Goal: Task Accomplishment & Management: Manage account settings

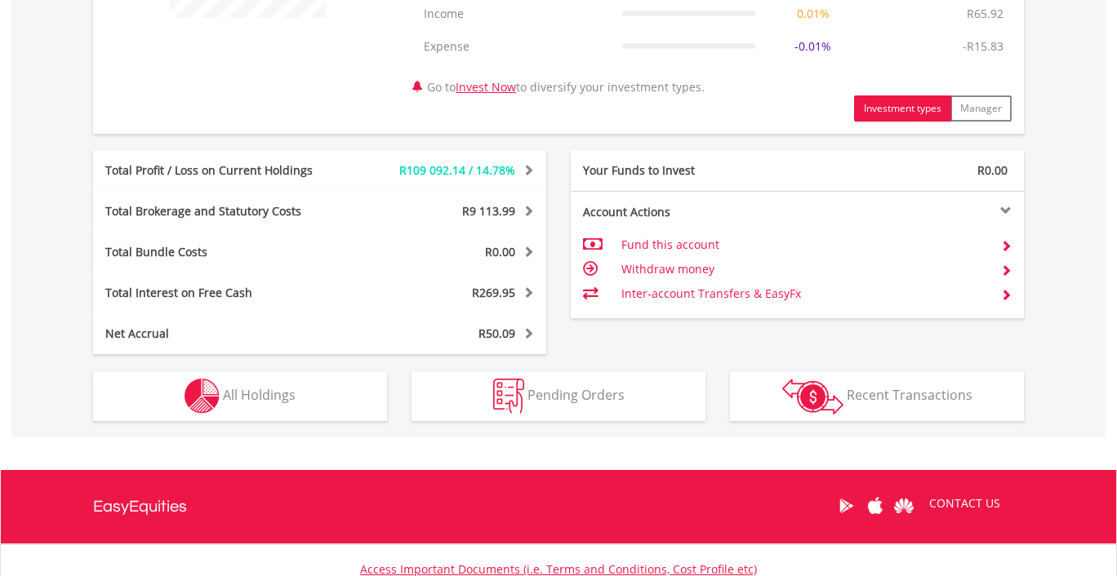
scroll to position [786, 0]
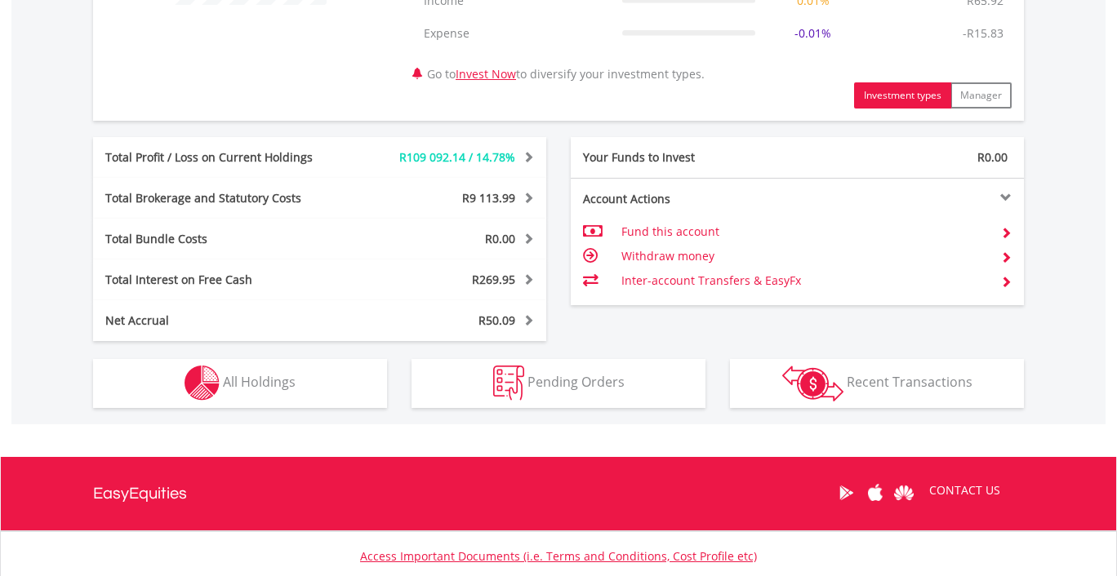
click at [252, 383] on span "All Holdings" at bounding box center [259, 382] width 73 height 18
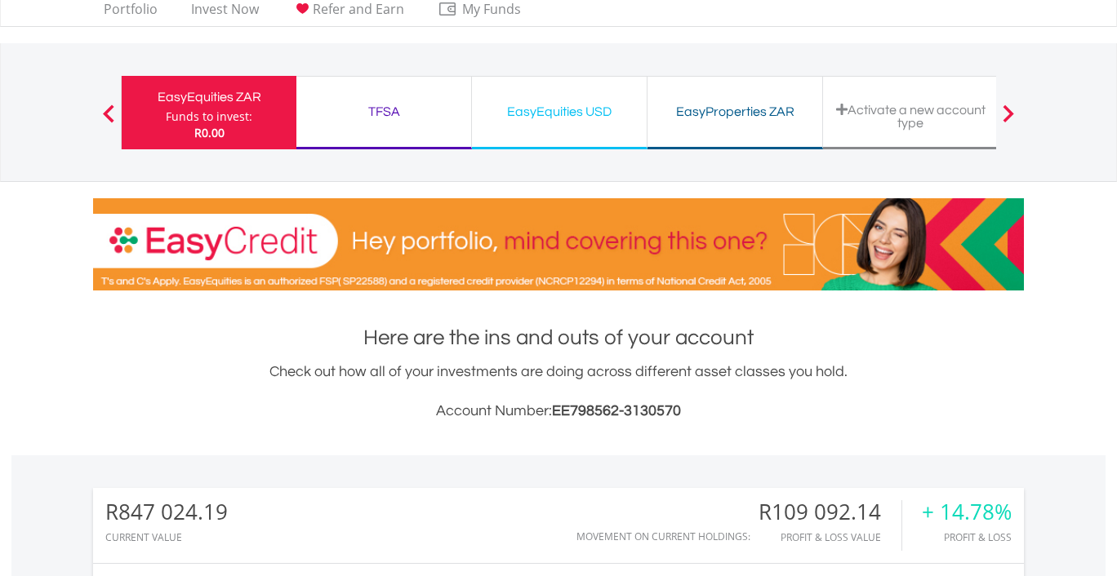
scroll to position [35, 0]
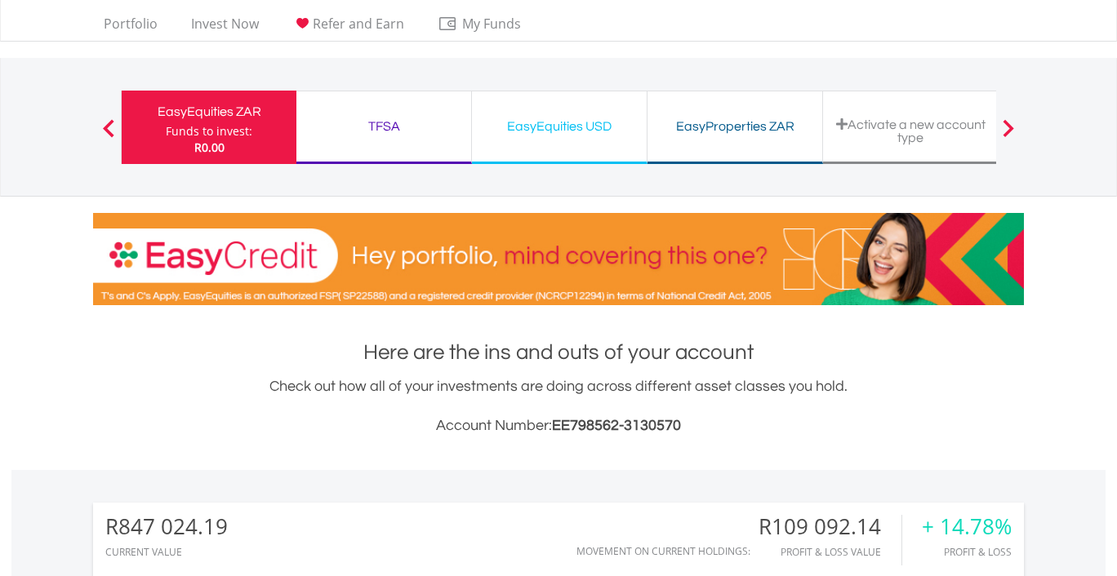
click at [382, 122] on div "TFSA" at bounding box center [383, 126] width 155 height 23
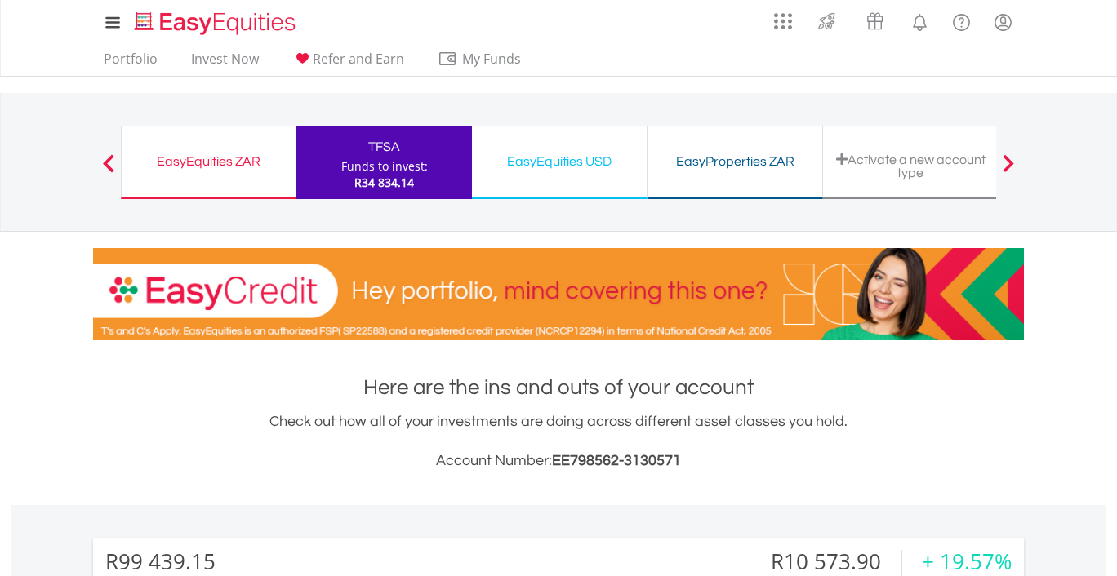
scroll to position [157, 310]
click at [558, 163] on div "EasyEquities USD" at bounding box center [559, 161] width 155 height 23
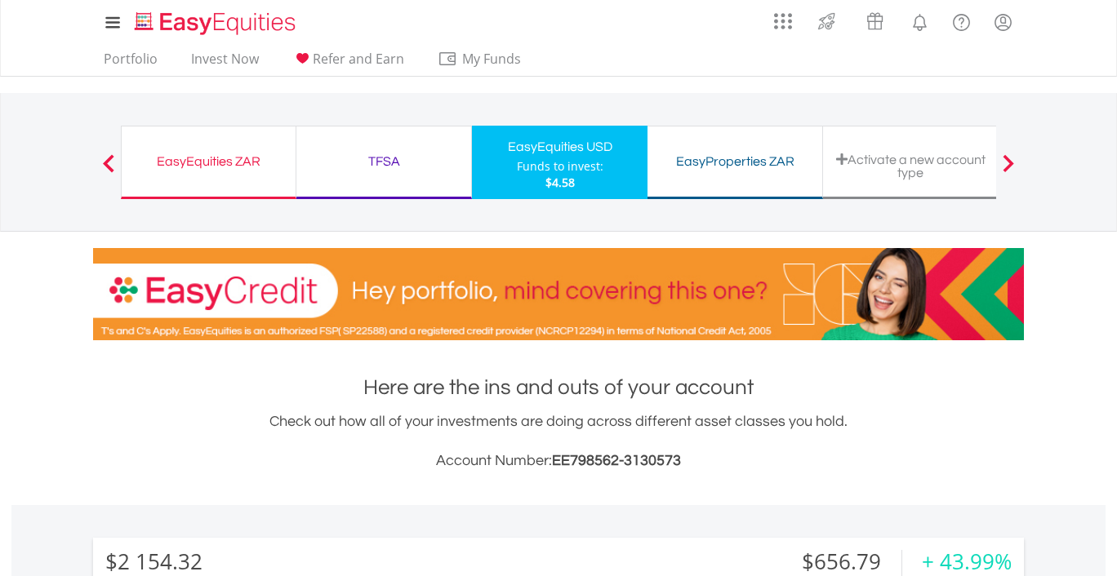
click at [202, 159] on div "EasyEquities ZAR" at bounding box center [208, 161] width 154 height 23
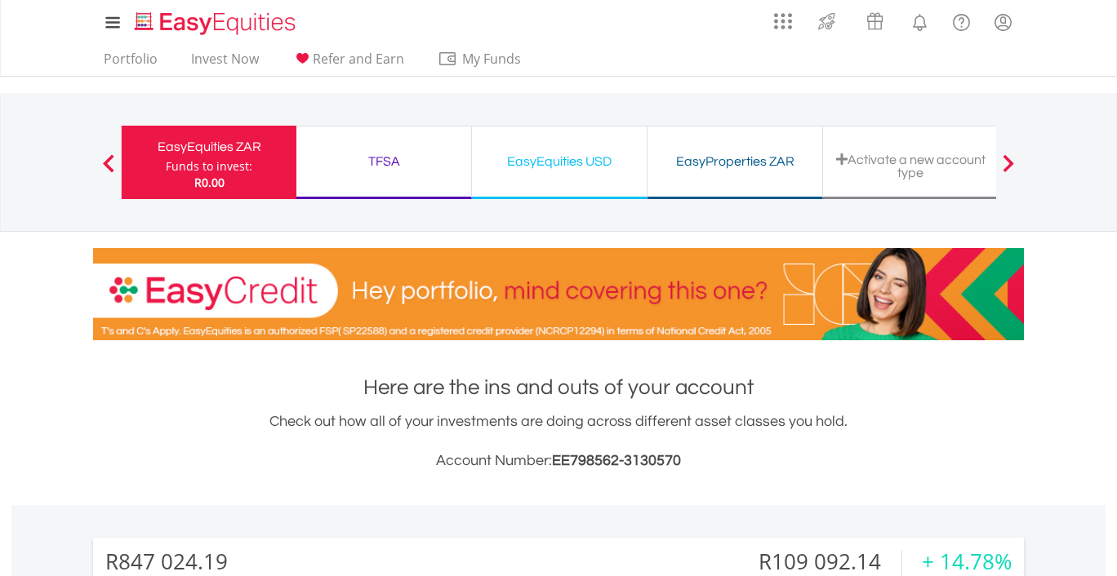
scroll to position [157, 310]
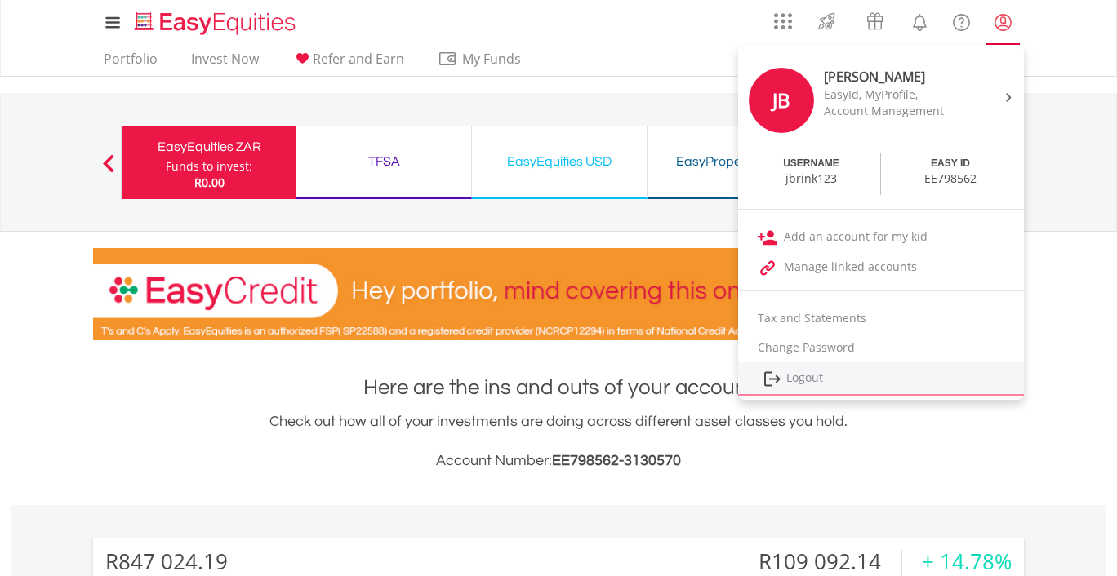
click at [804, 379] on link "Logout" at bounding box center [881, 378] width 286 height 33
